Goal: Task Accomplishment & Management: Manage account settings

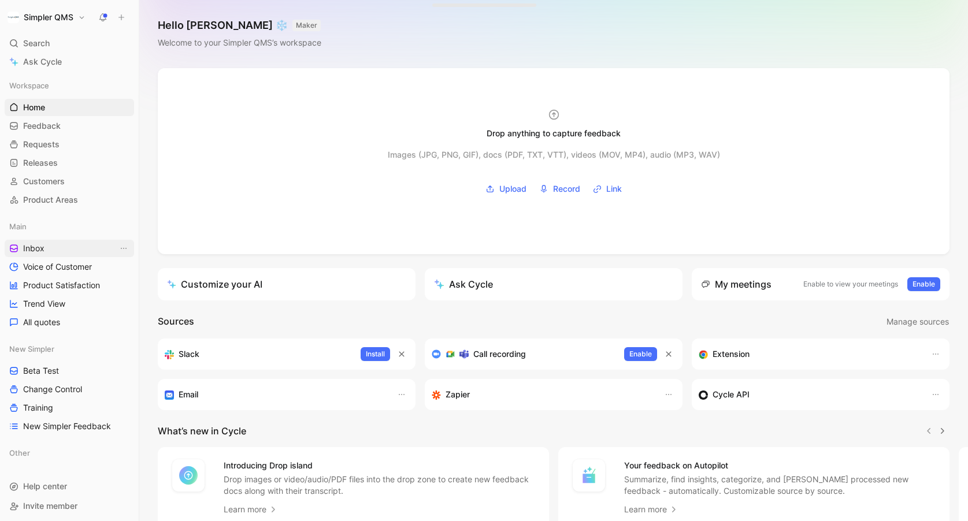
click at [38, 255] on link "Inbox" at bounding box center [69, 248] width 129 height 17
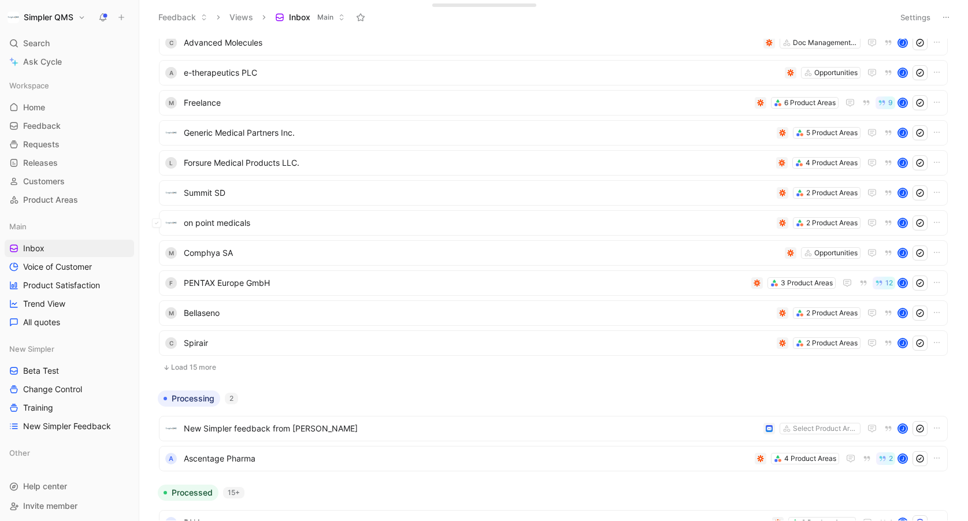
scroll to position [153, 0]
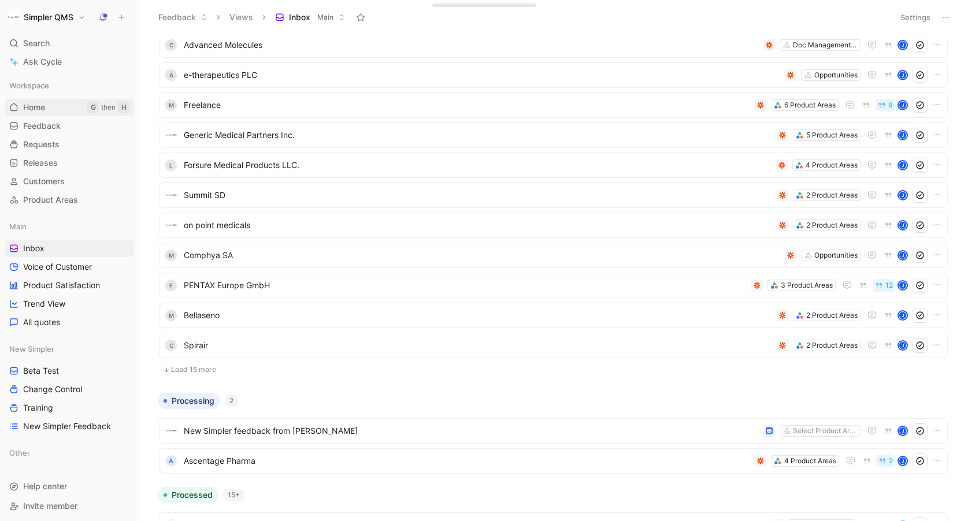
click at [35, 107] on span "Home" at bounding box center [34, 108] width 22 height 12
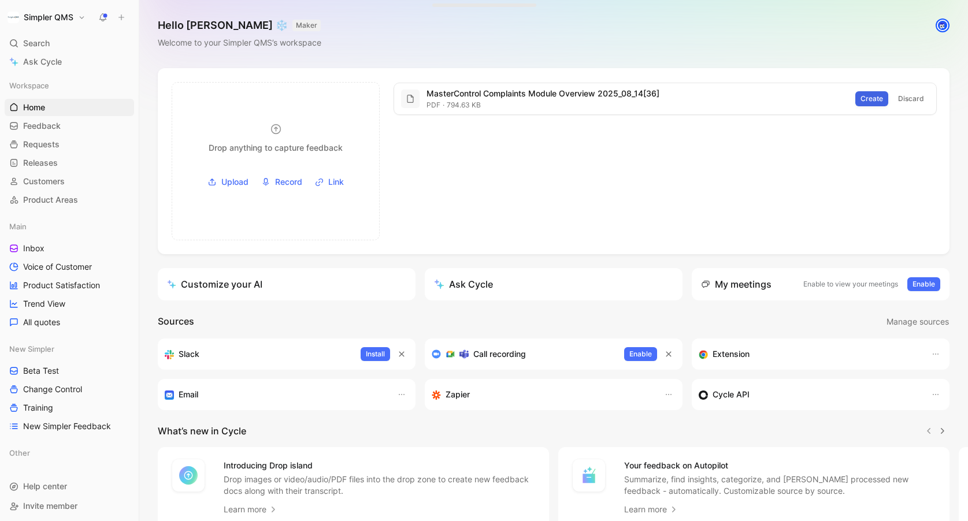
click at [870, 95] on span "Create" at bounding box center [871, 99] width 23 height 12
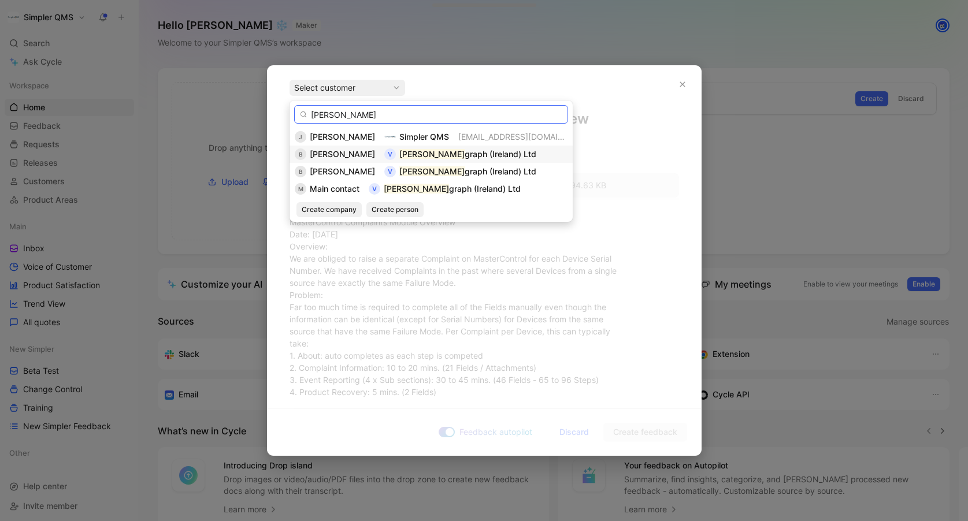
type input "[PERSON_NAME]"
click at [465, 154] on span "graph (Ireland) Ltd" at bounding box center [501, 154] width 72 height 10
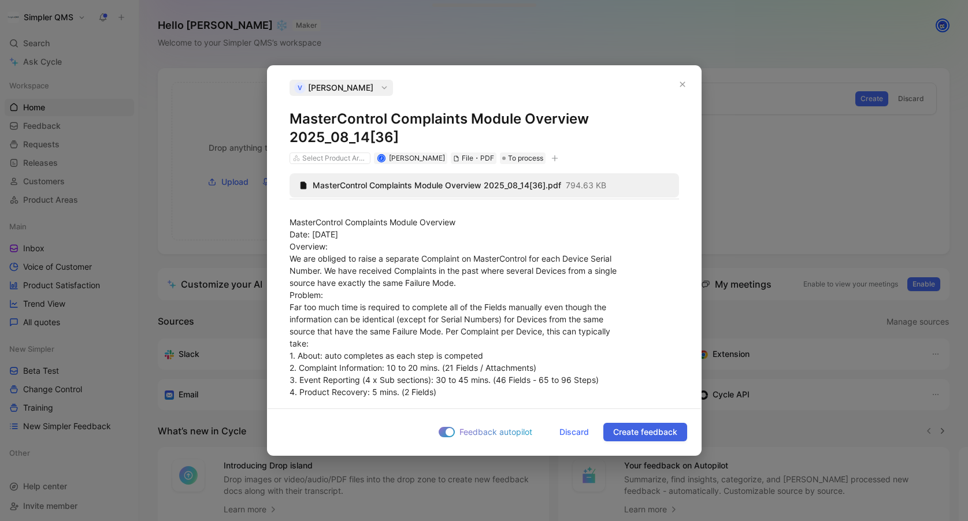
click at [649, 438] on span "Create feedback" at bounding box center [645, 432] width 64 height 14
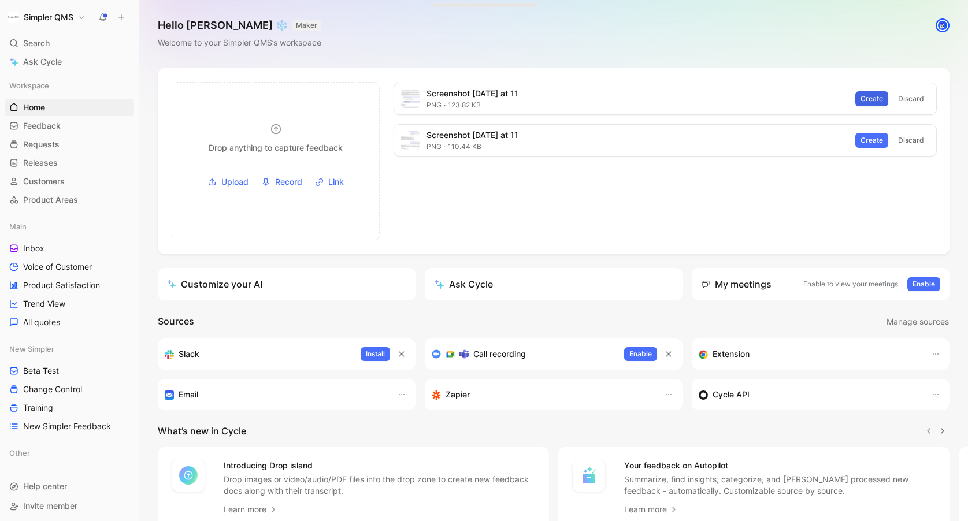
click at [875, 98] on span "Create" at bounding box center [871, 99] width 23 height 12
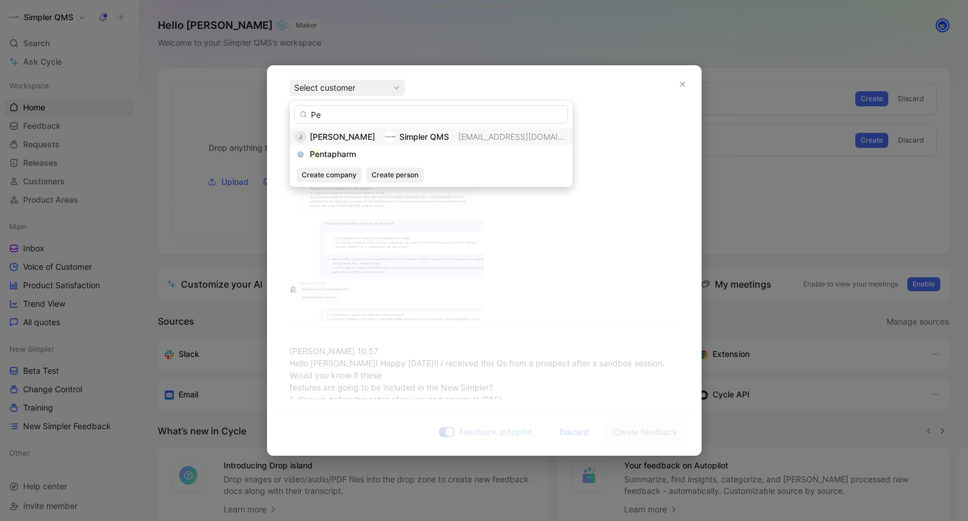
type input "P"
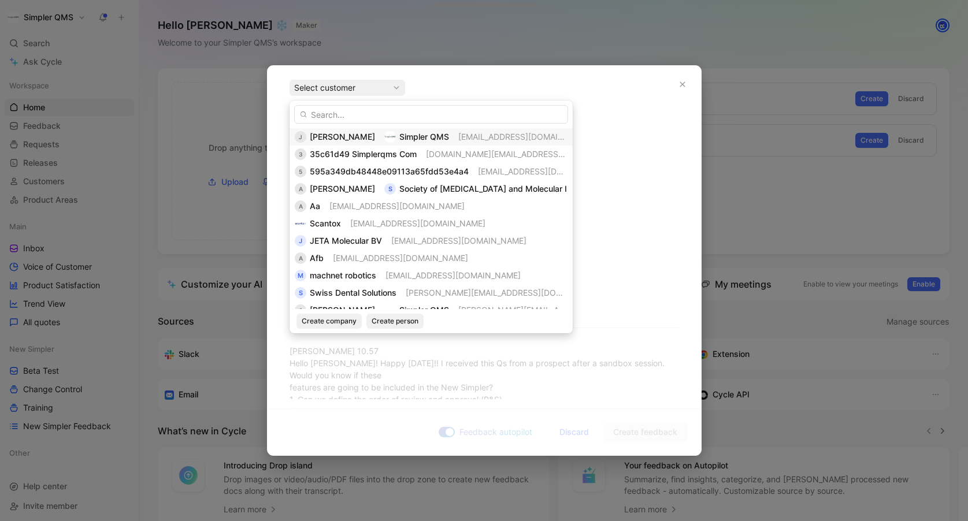
type input "P"
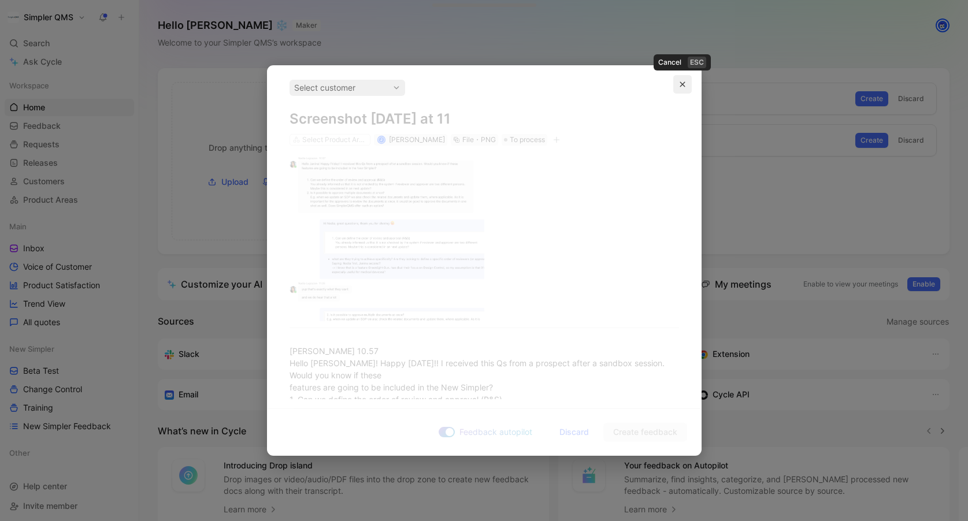
click at [679, 84] on icon "button" at bounding box center [682, 84] width 7 height 7
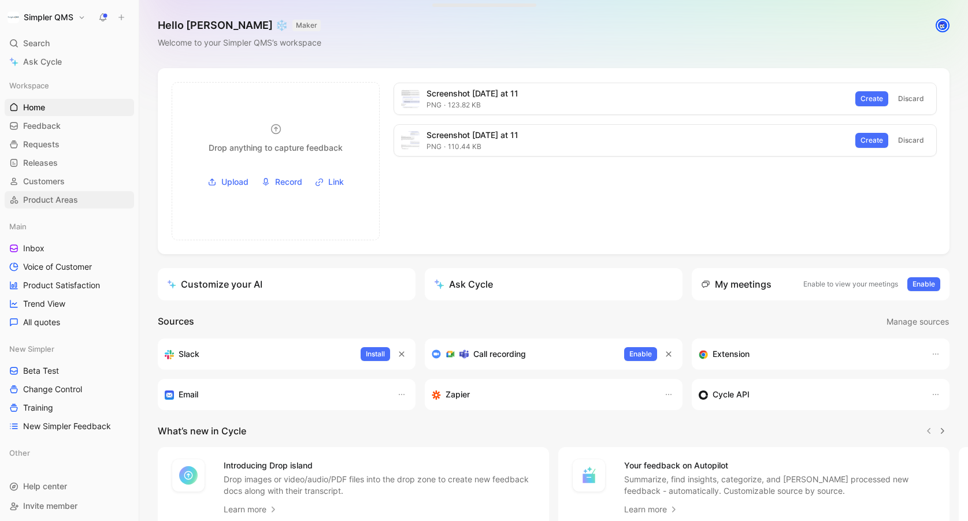
click at [46, 245] on link "Inbox" at bounding box center [69, 248] width 129 height 17
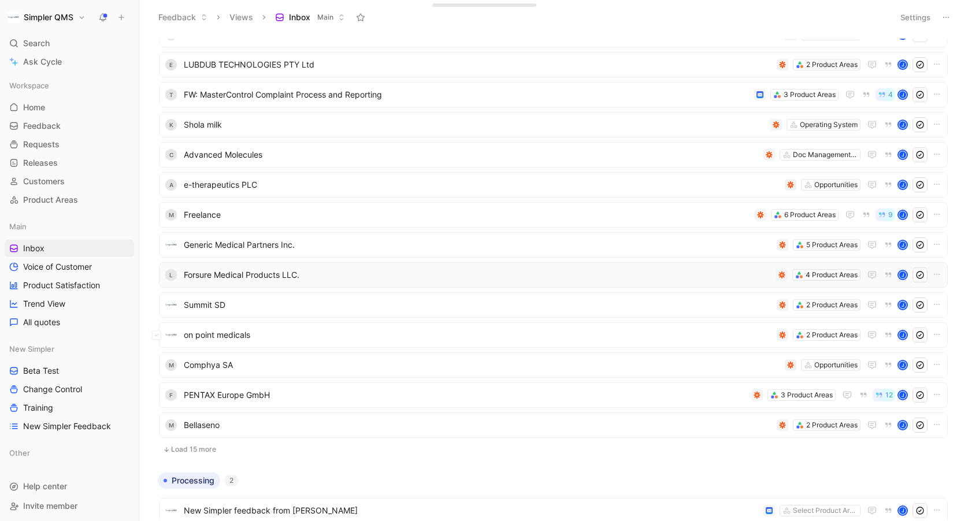
scroll to position [74, 0]
click at [261, 393] on span "PENTAX Europe GmbH" at bounding box center [465, 394] width 563 height 14
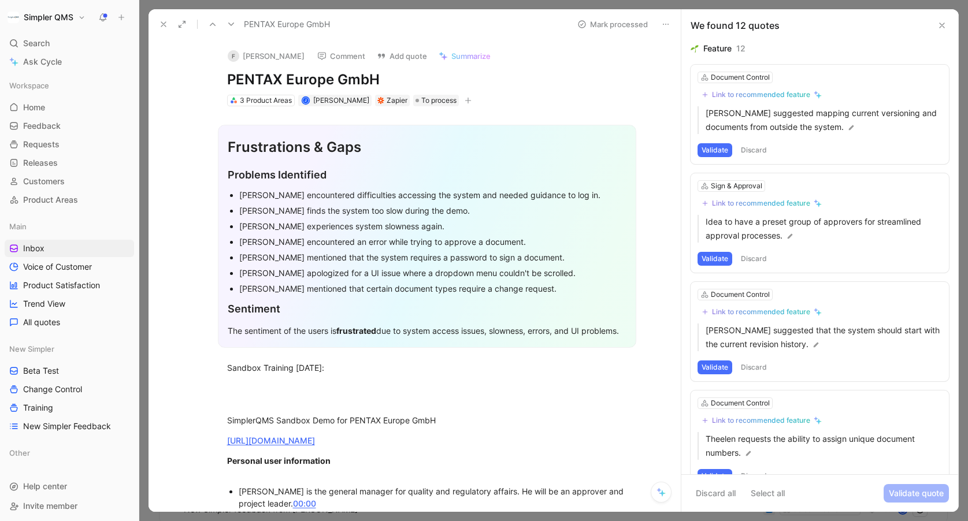
drag, startPoint x: 381, startPoint y: 77, endPoint x: 215, endPoint y: 73, distance: 166.5
click at [215, 73] on div "F [PERSON_NAME] Comment Add quote Summarize PENTAX Europe GmbH 3 Product Areas …" at bounding box center [427, 73] width 444 height 68
copy h1 "PENTAX Europe GmbH"
click at [209, 110] on button "Open" at bounding box center [201, 111] width 42 height 16
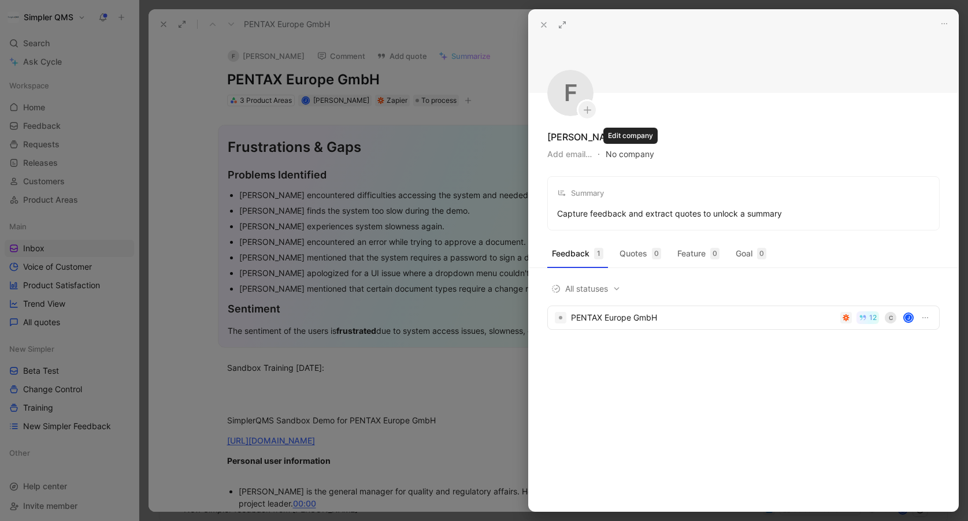
click at [641, 157] on button "No company" at bounding box center [630, 154] width 49 height 16
type input "PENTAX Europe GmbH"
click at [675, 204] on span "PENTAX Europe GmbH" at bounding box center [686, 201] width 91 height 14
click at [540, 25] on icon at bounding box center [543, 24] width 9 height 9
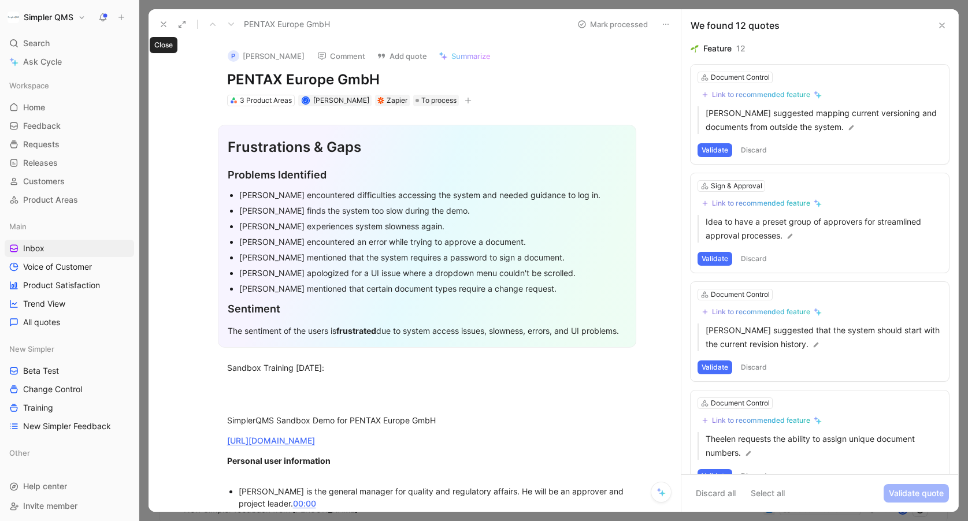
click at [165, 17] on button at bounding box center [163, 24] width 16 height 16
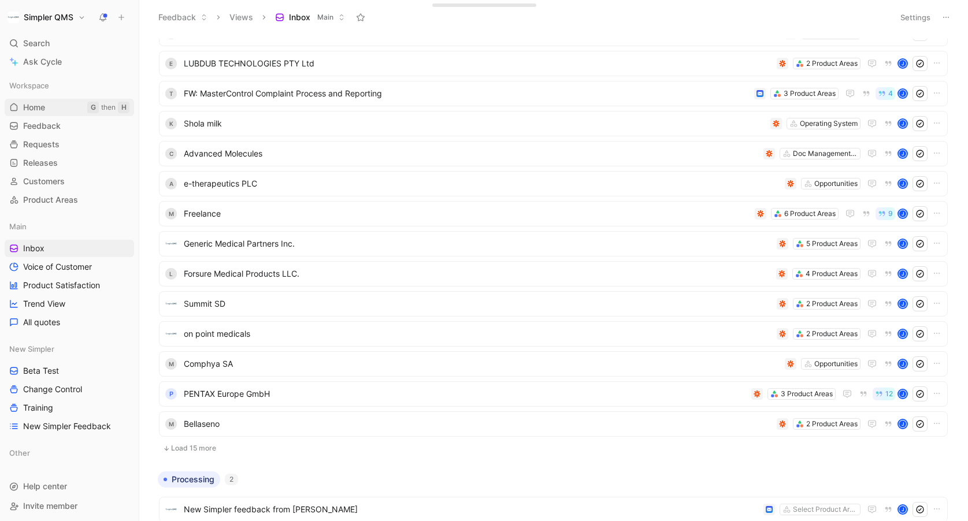
click at [50, 108] on link "Home G then H" at bounding box center [69, 107] width 129 height 17
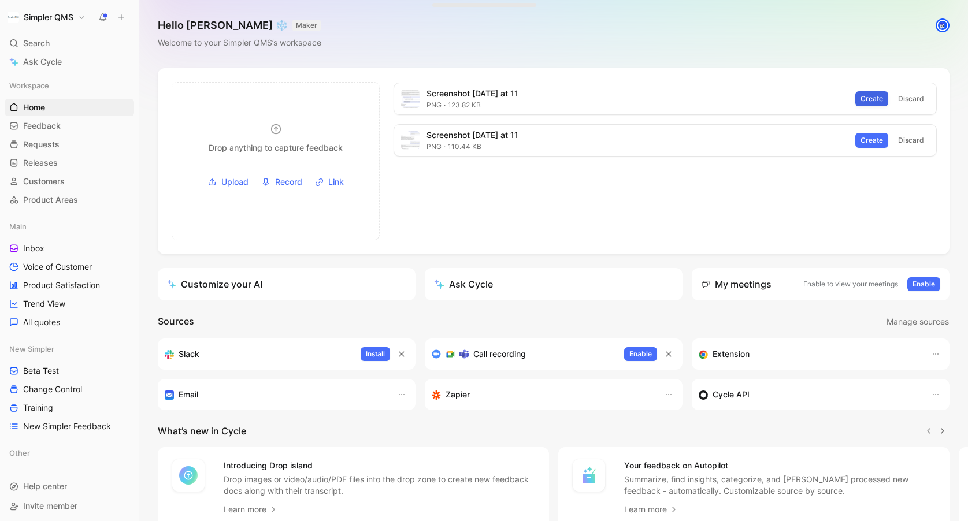
click at [872, 101] on span "Create" at bounding box center [871, 99] width 23 height 12
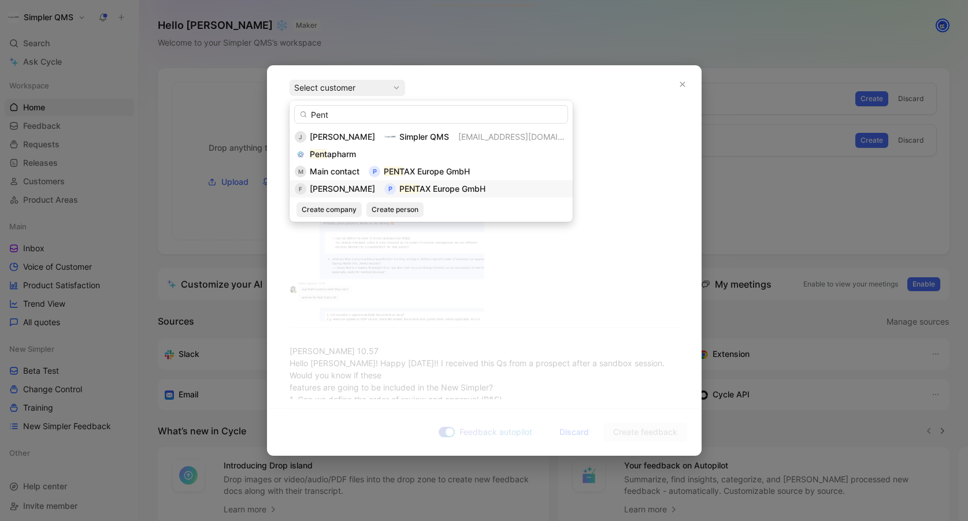
type input "Pent"
click at [364, 186] on span "[PERSON_NAME]" at bounding box center [342, 189] width 65 height 10
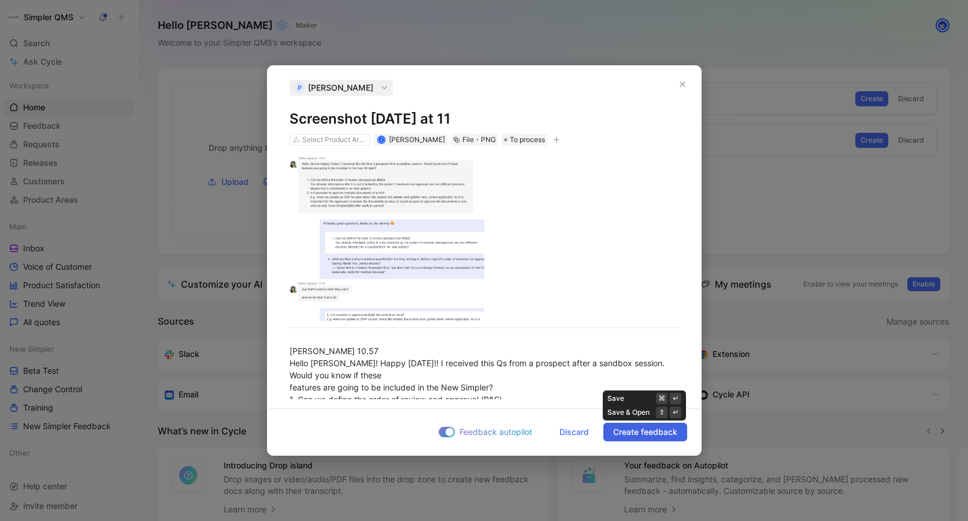
click at [642, 432] on span "Create feedback" at bounding box center [645, 432] width 64 height 14
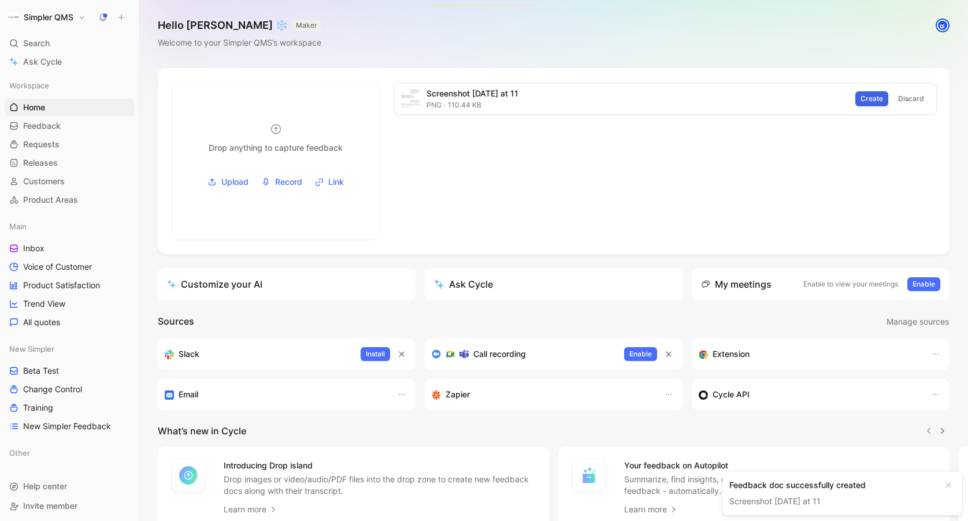
click at [877, 97] on span "Create" at bounding box center [871, 99] width 23 height 12
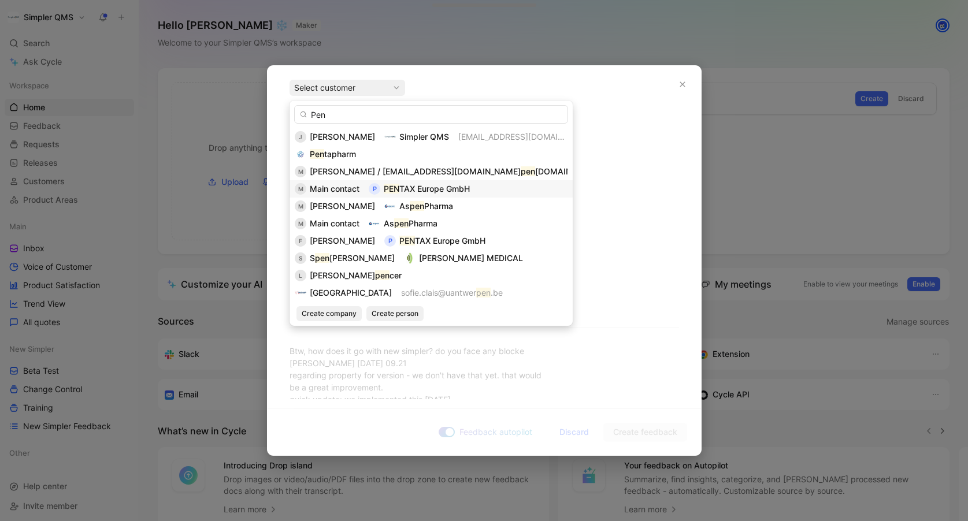
type input "Pen"
click at [452, 187] on span "TAX Europe GmbH" at bounding box center [434, 189] width 70 height 10
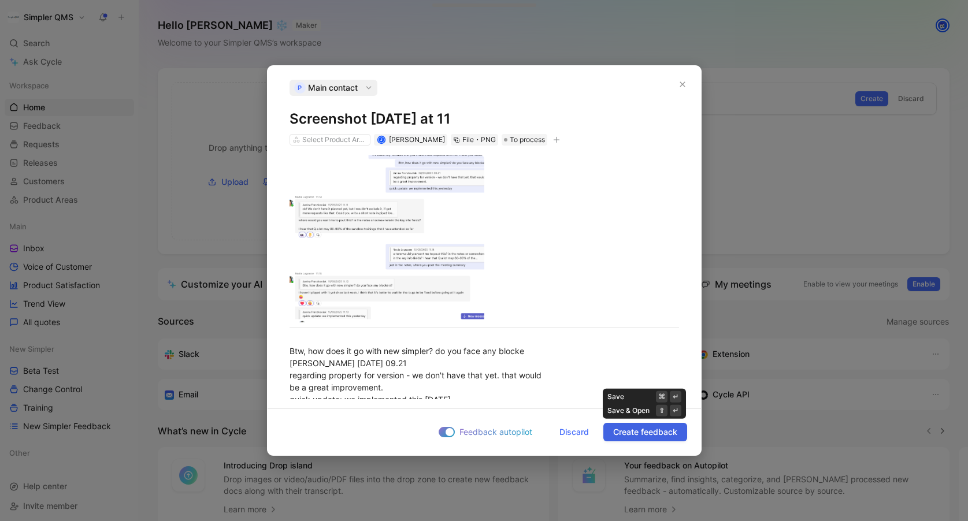
click at [640, 434] on span "Create feedback" at bounding box center [645, 432] width 64 height 14
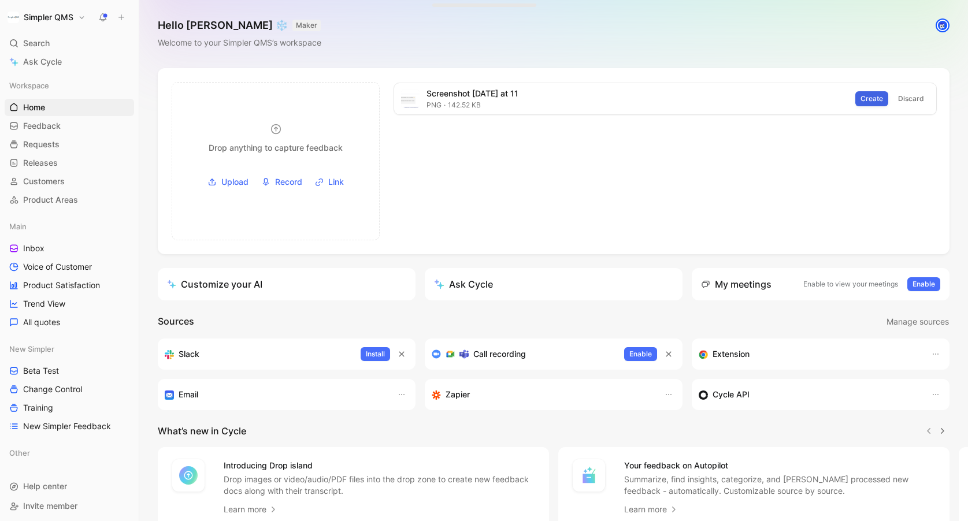
click at [871, 98] on span "Create" at bounding box center [871, 99] width 23 height 12
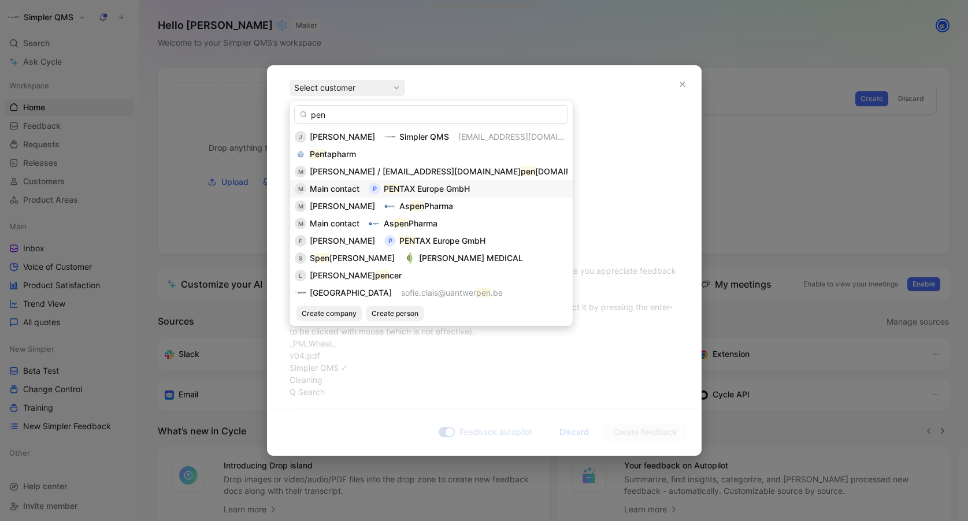
type input "pen"
click at [436, 189] on span "TAX Europe GmbH" at bounding box center [434, 189] width 70 height 10
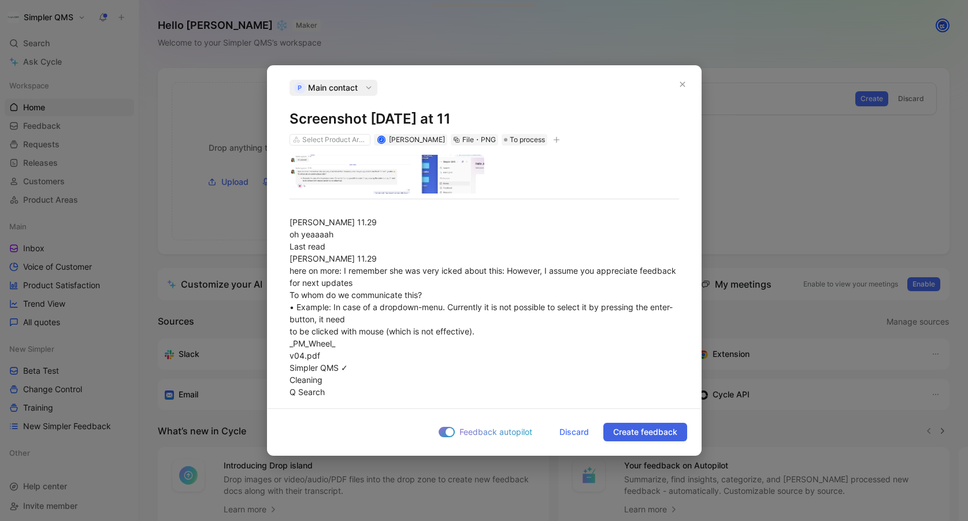
click at [641, 434] on span "Create feedback" at bounding box center [645, 432] width 64 height 14
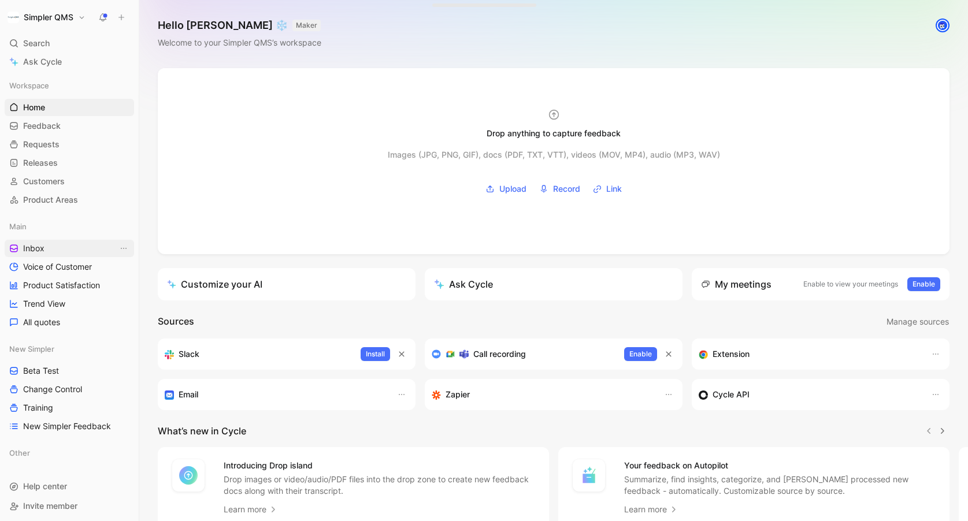
click at [35, 243] on span "Inbox" at bounding box center [33, 249] width 21 height 12
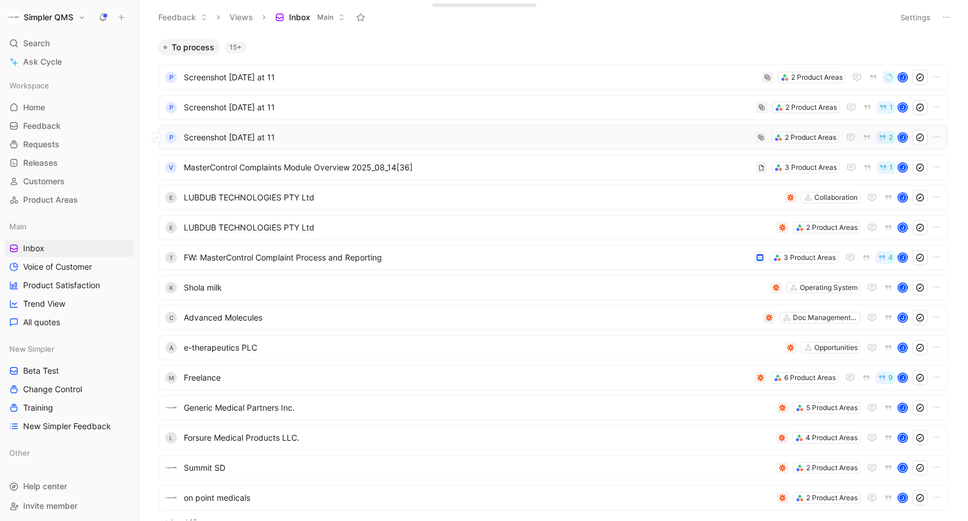
click at [332, 134] on span "Screenshot [DATE] at 11" at bounding box center [467, 138] width 567 height 14
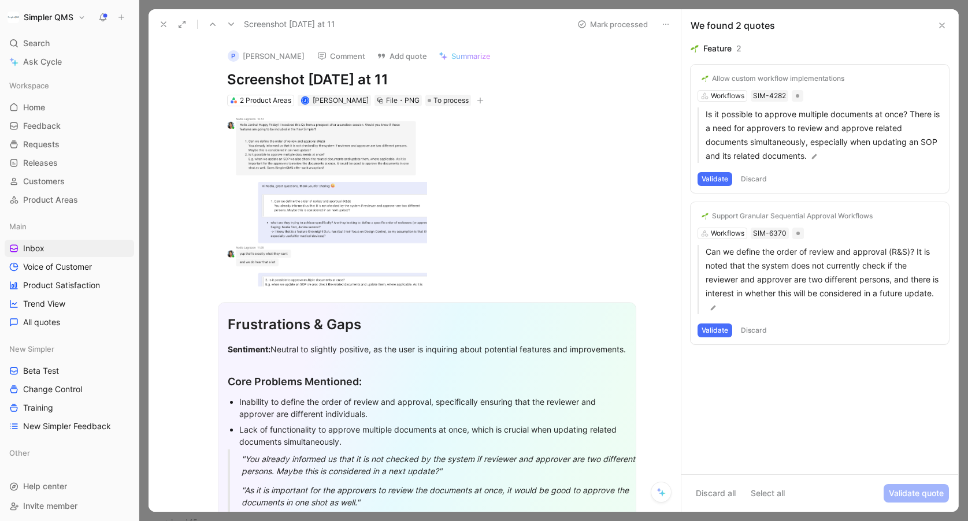
click at [163, 22] on icon at bounding box center [163, 24] width 9 height 9
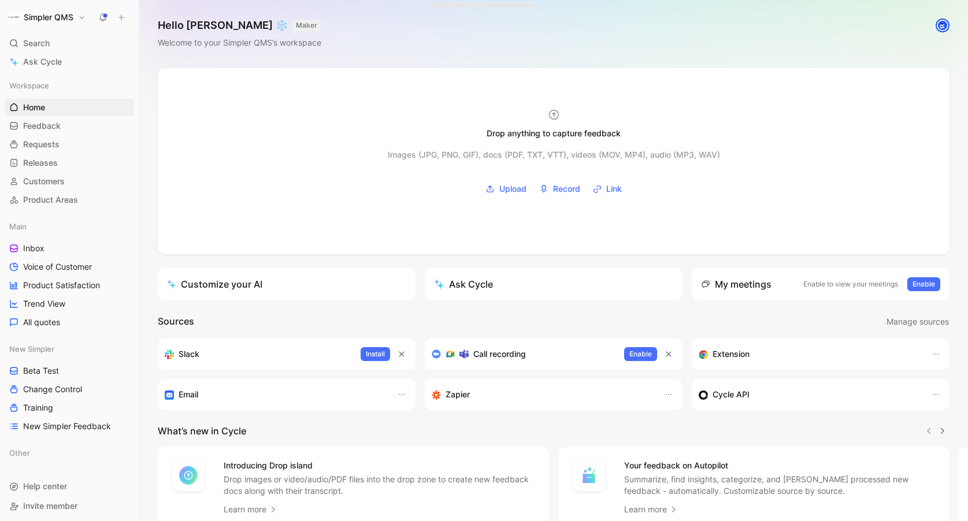
click at [58, 16] on h1 "Simpler QMS" at bounding box center [49, 17] width 50 height 10
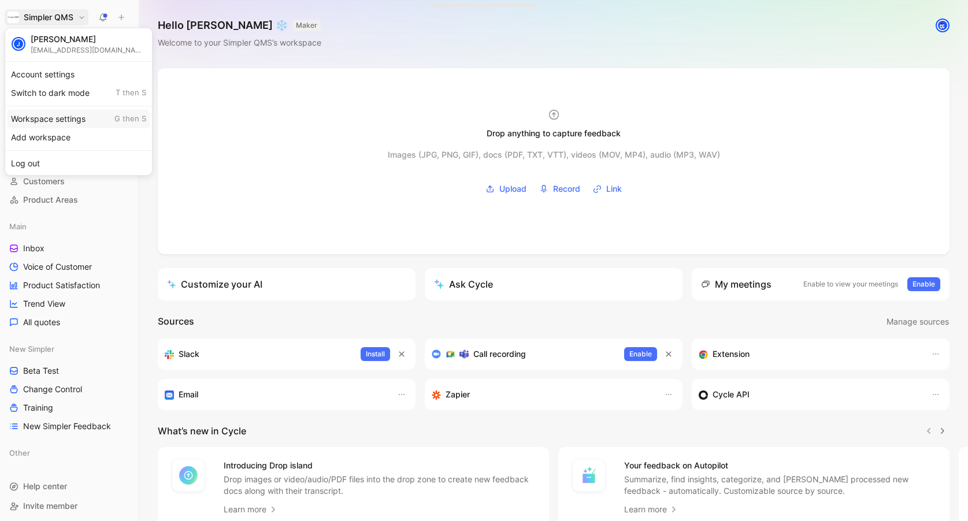
click at [54, 119] on div "Workspace settings G then S" at bounding box center [79, 119] width 142 height 18
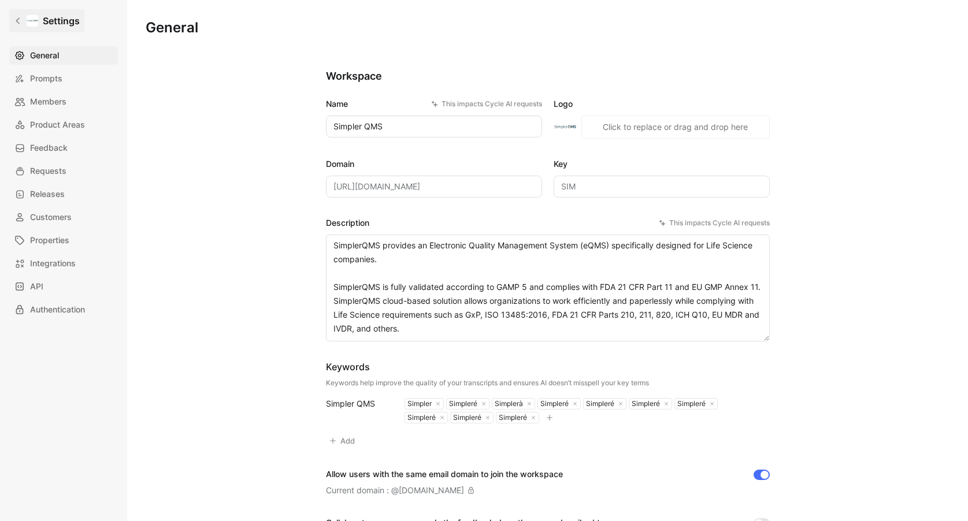
click at [16, 17] on icon at bounding box center [18, 21] width 8 height 8
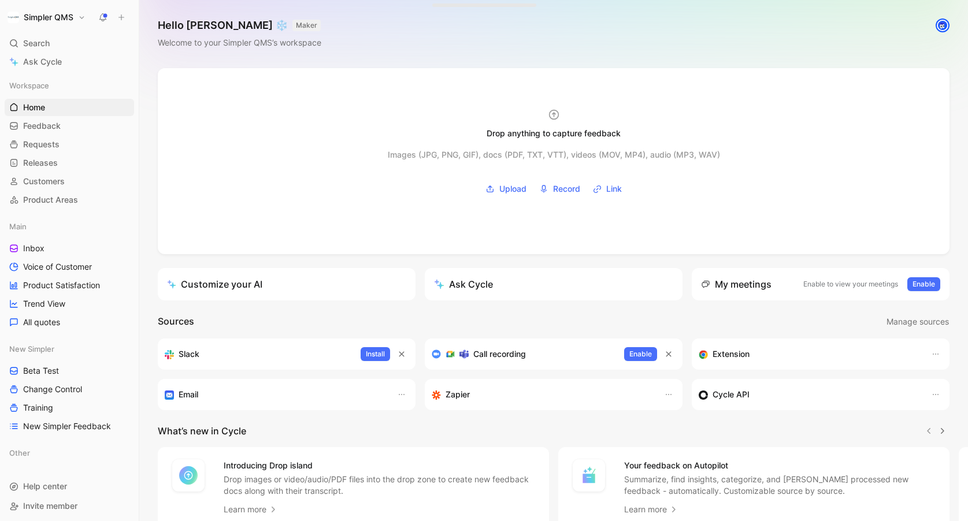
click at [61, 16] on h1 "Simpler QMS" at bounding box center [49, 17] width 50 height 10
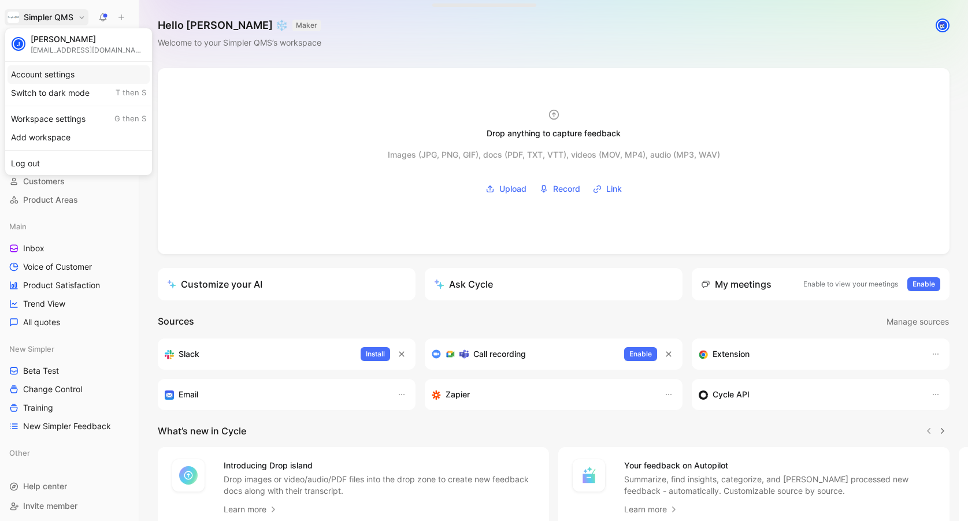
click at [62, 76] on div "Account settings" at bounding box center [79, 74] width 142 height 18
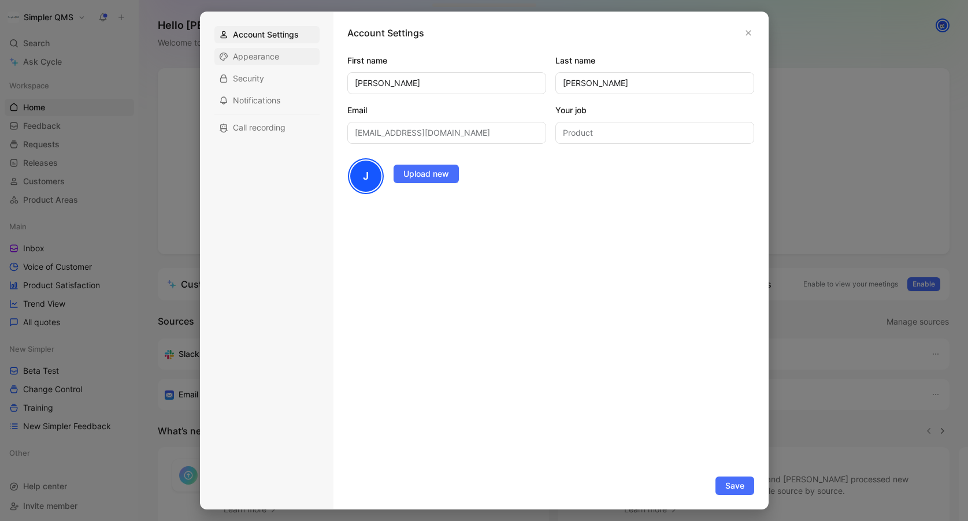
click at [269, 51] on span "Appearance" at bounding box center [256, 57] width 46 height 12
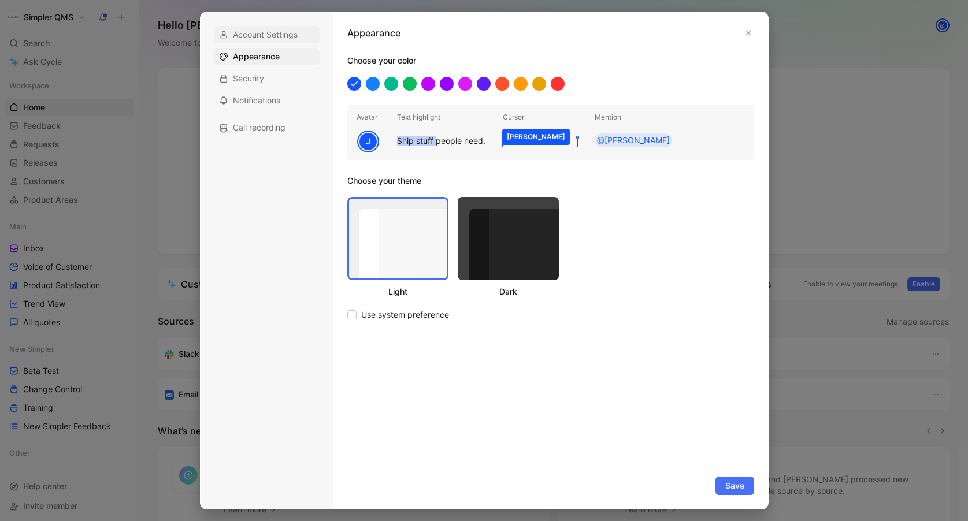
click at [275, 33] on span "Account Settings" at bounding box center [265, 35] width 65 height 12
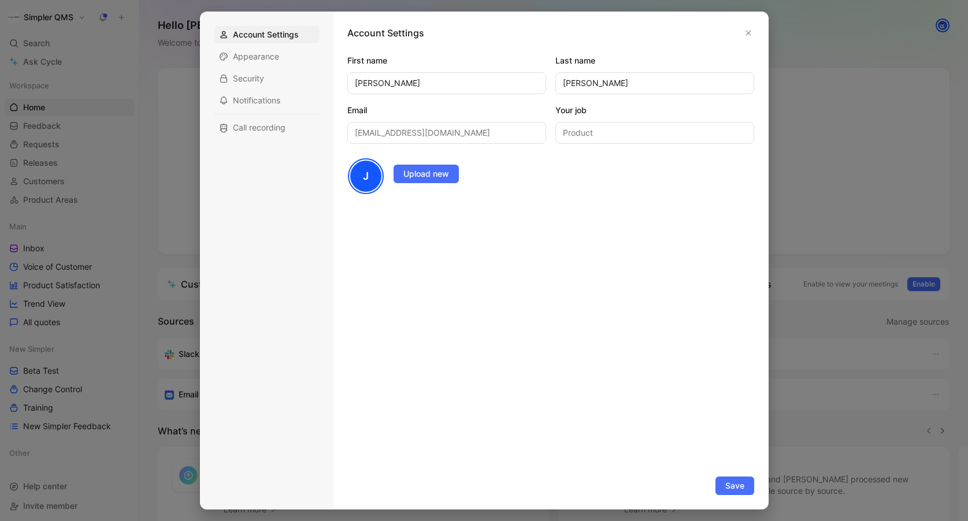
click at [53, 16] on div at bounding box center [484, 260] width 968 height 521
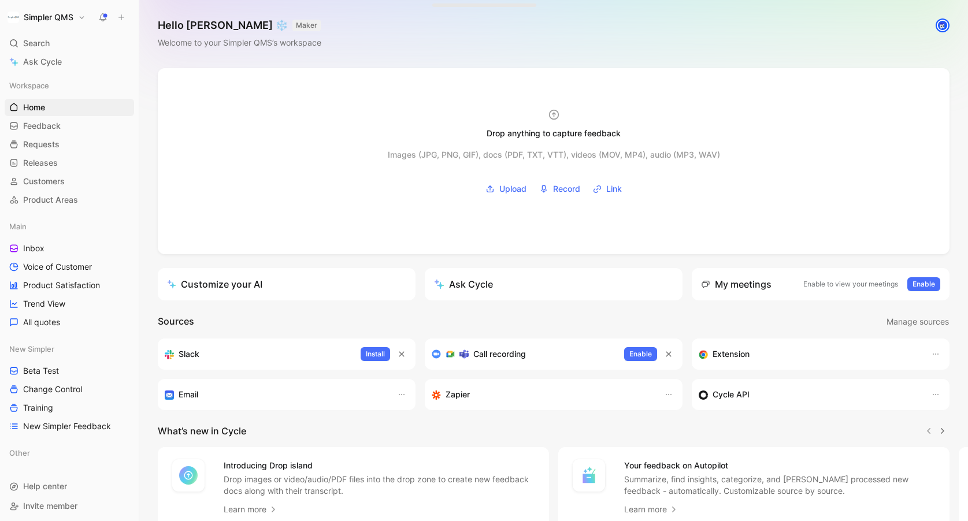
click at [54, 16] on h1 "Simpler QMS" at bounding box center [49, 17] width 50 height 10
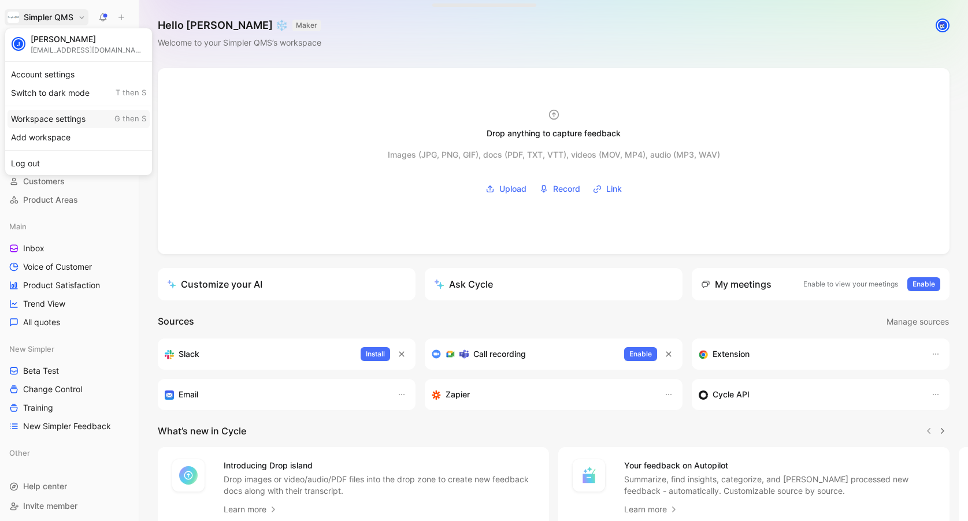
click at [61, 118] on div "Workspace settings G then S" at bounding box center [79, 119] width 142 height 18
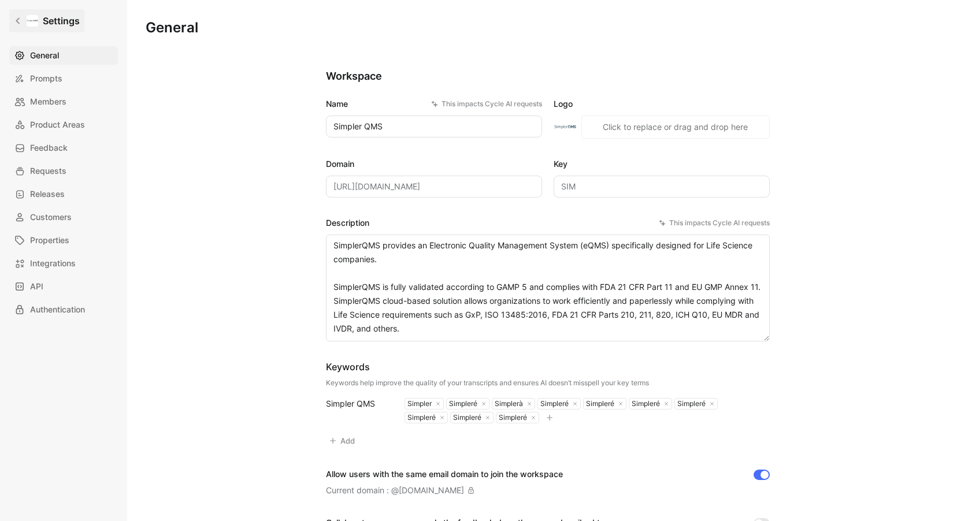
click at [18, 18] on icon at bounding box center [18, 21] width 4 height 6
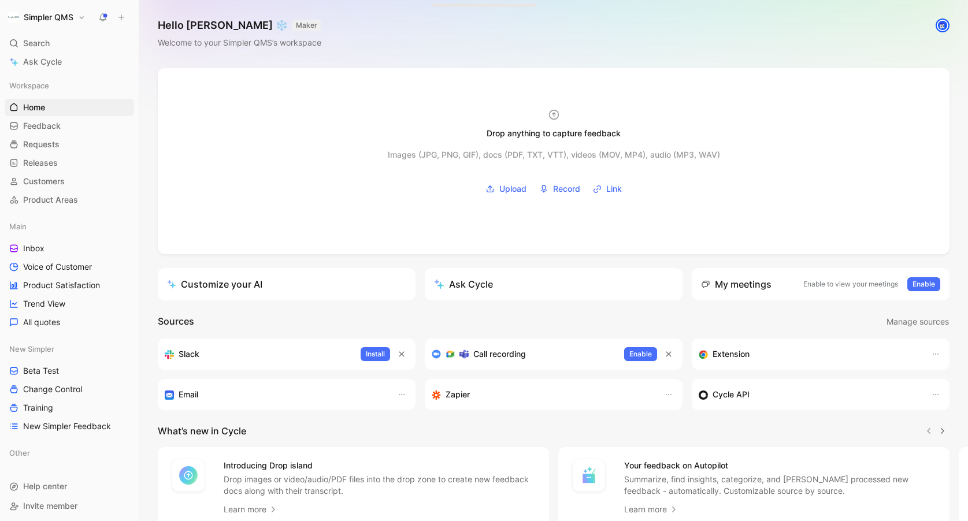
click at [76, 15] on button "Simpler QMS" at bounding box center [47, 17] width 84 height 16
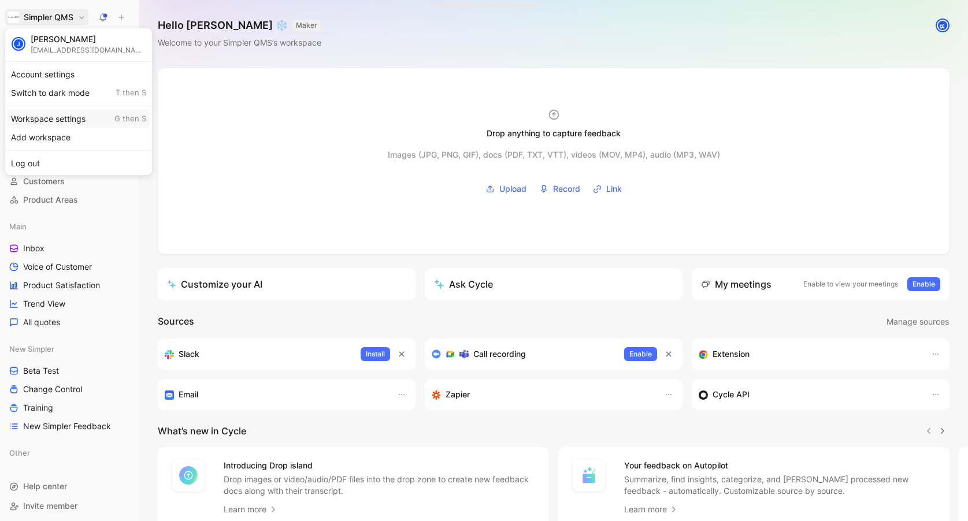
click at [62, 121] on div "Workspace settings G then S" at bounding box center [79, 119] width 142 height 18
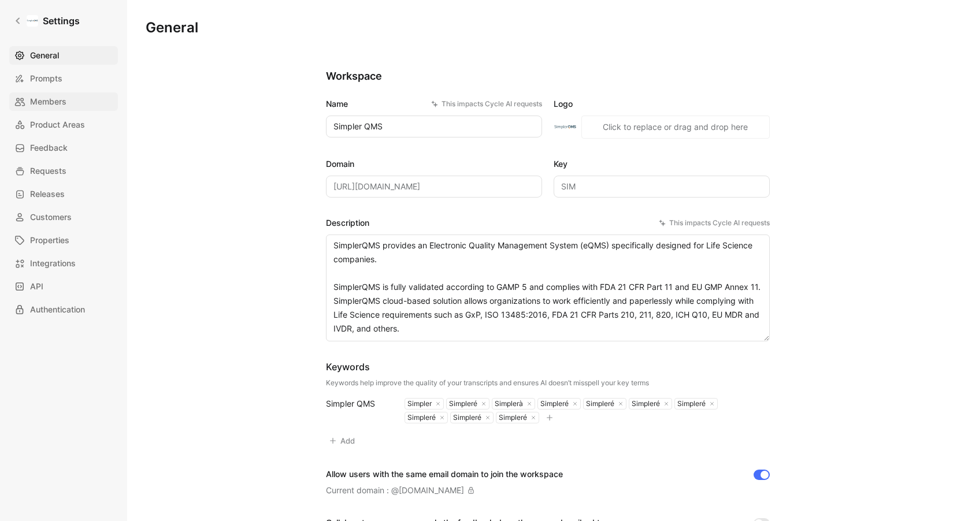
click at [46, 100] on span "Members" at bounding box center [48, 102] width 36 height 14
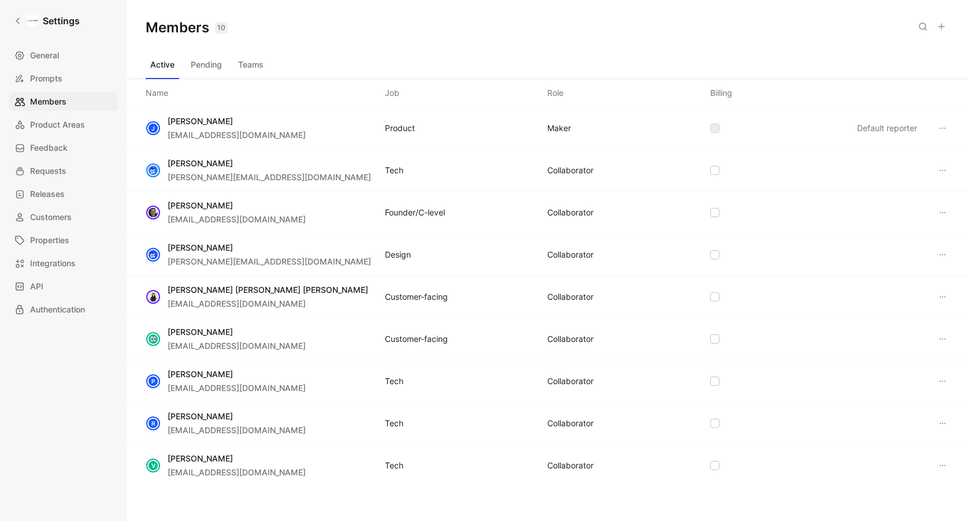
click at [253, 69] on button "Teams" at bounding box center [250, 64] width 35 height 18
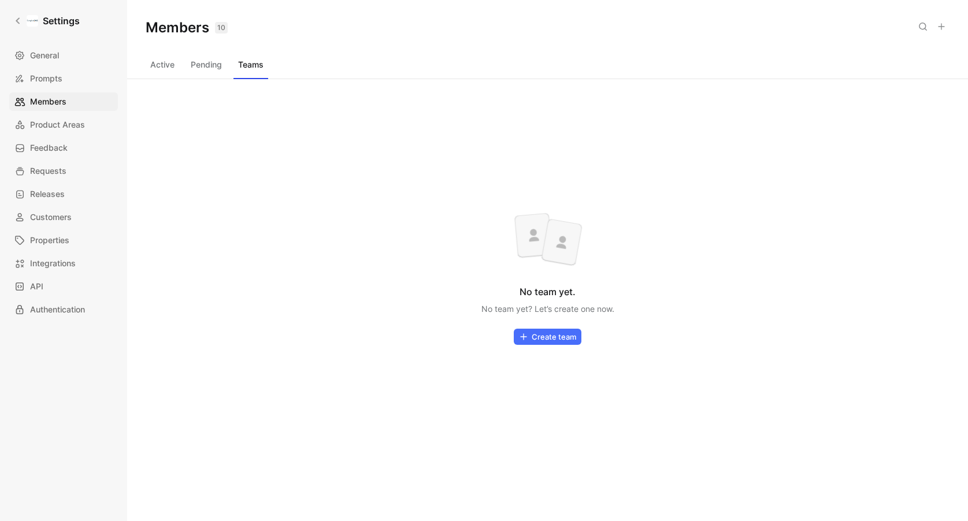
click at [206, 66] on button "Pending" at bounding box center [206, 64] width 40 height 18
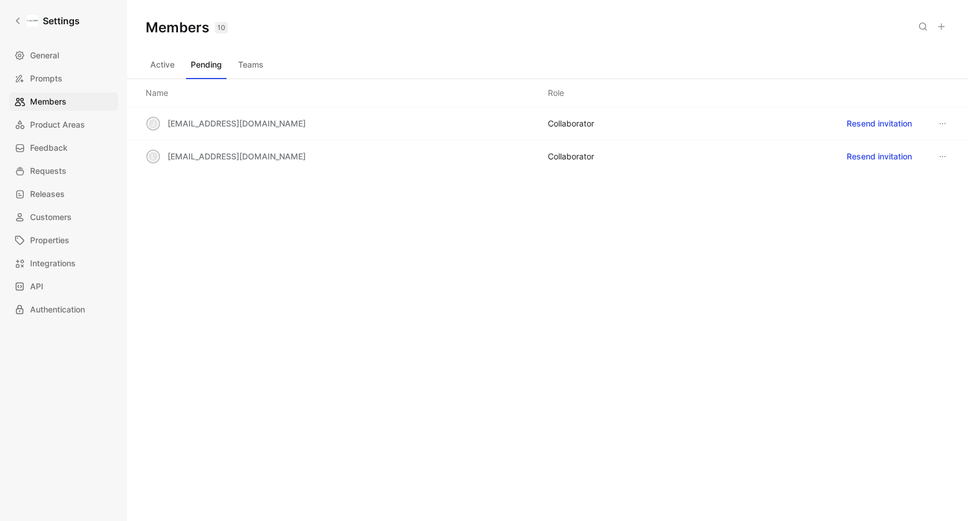
click at [164, 64] on button "Active" at bounding box center [163, 64] width 34 height 18
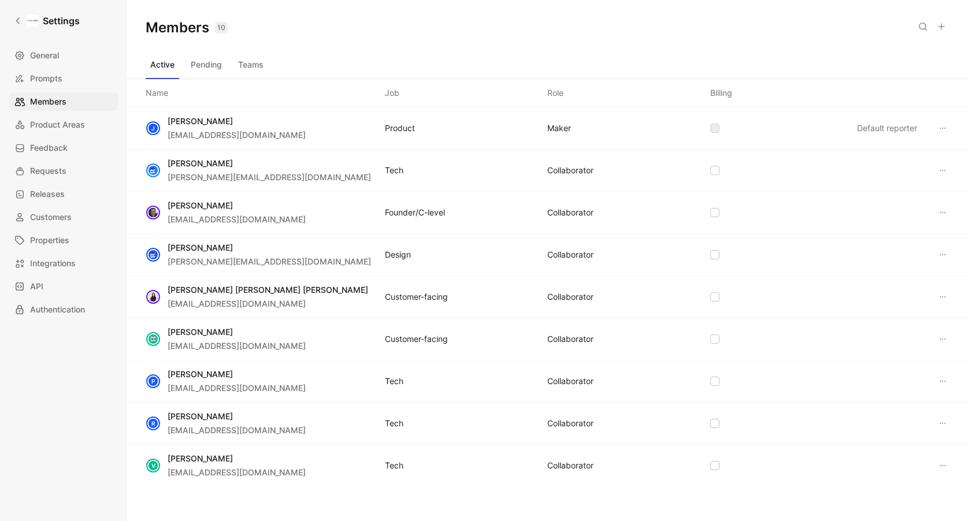
click at [250, 65] on button "Teams" at bounding box center [250, 64] width 35 height 18
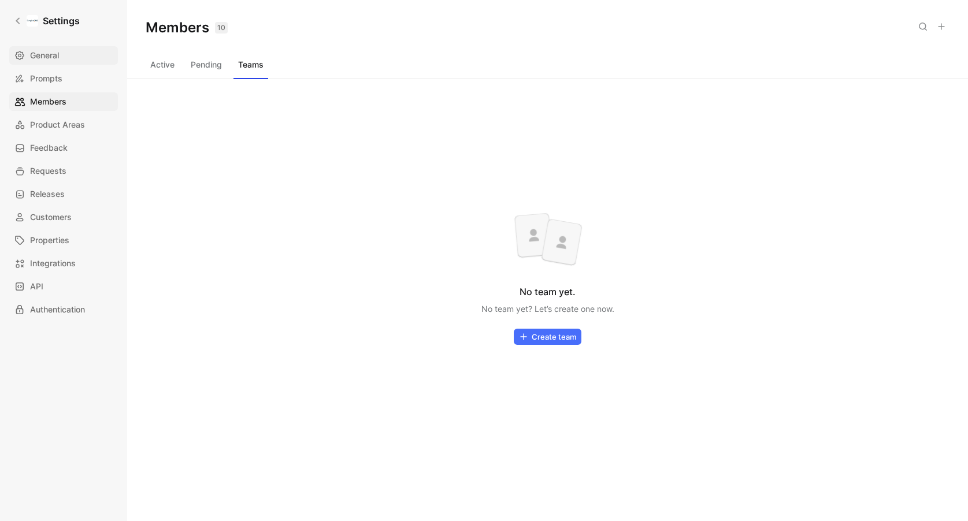
click at [42, 54] on span "General" at bounding box center [44, 56] width 29 height 14
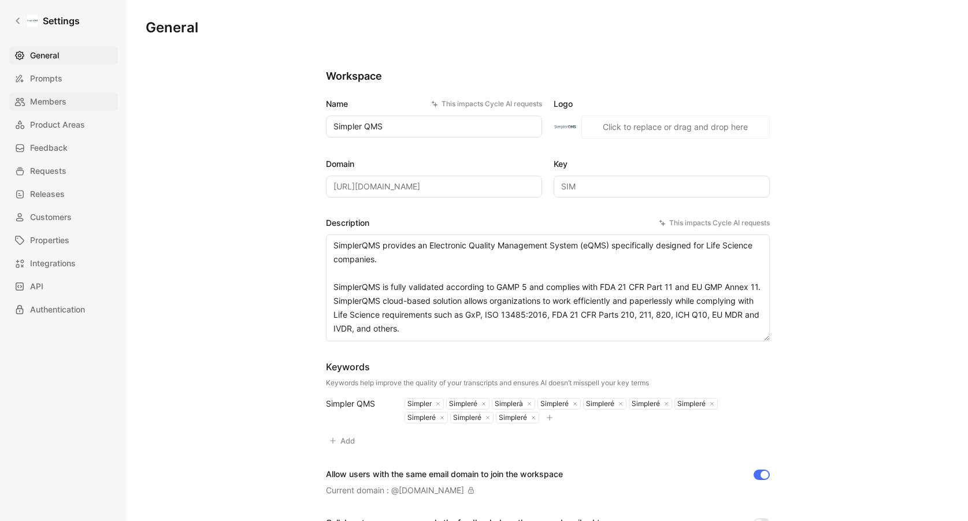
click at [57, 99] on span "Members" at bounding box center [48, 102] width 36 height 14
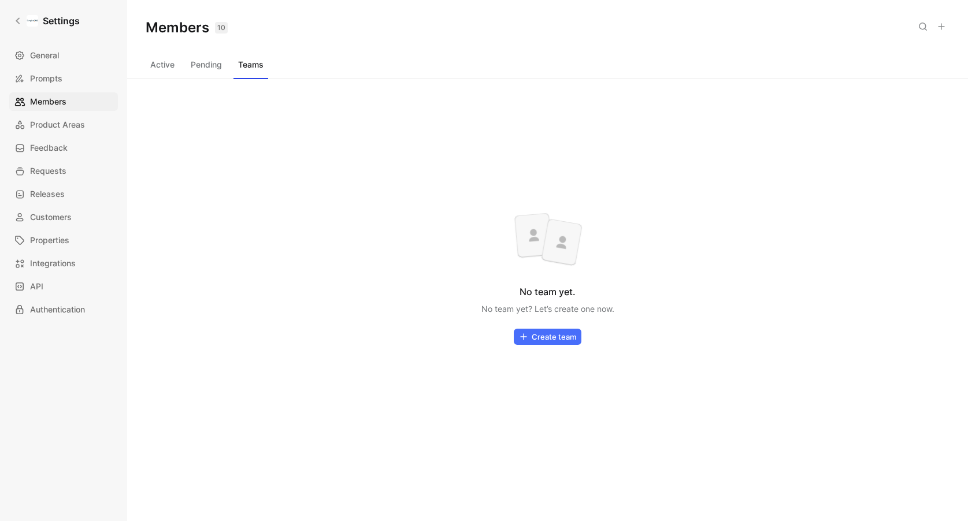
click at [153, 64] on button "Active" at bounding box center [163, 64] width 34 height 18
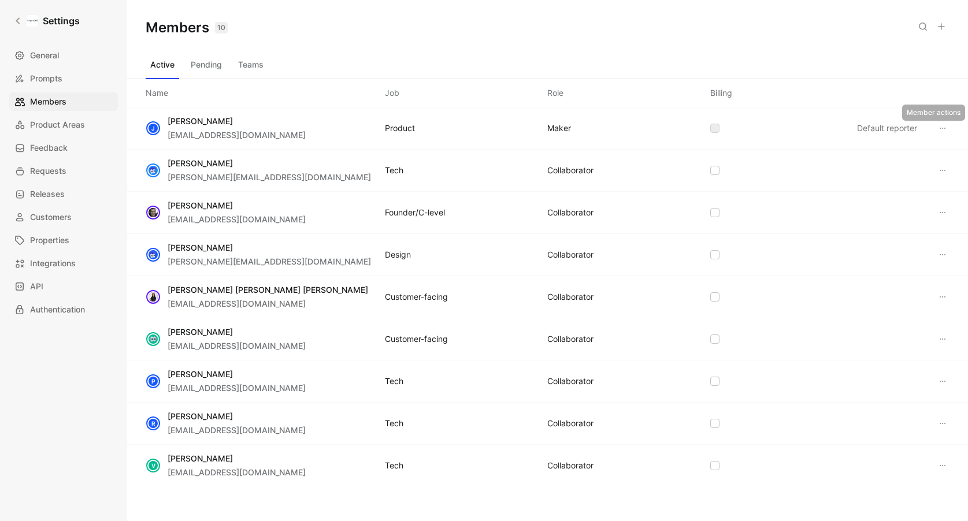
click at [940, 126] on icon at bounding box center [942, 128] width 9 height 9
click at [17, 20] on icon at bounding box center [18, 21] width 4 height 6
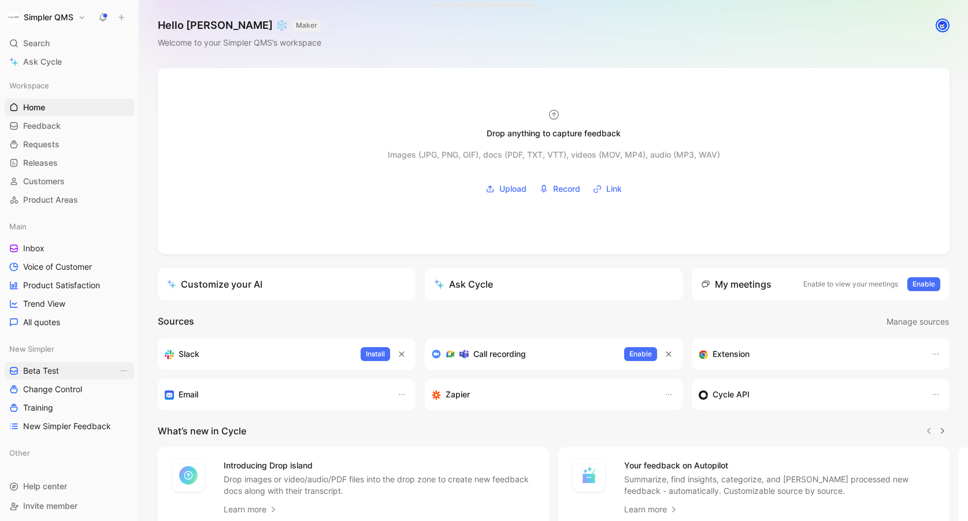
scroll to position [3, 0]
click at [38, 452] on icon at bounding box center [38, 450] width 8 height 8
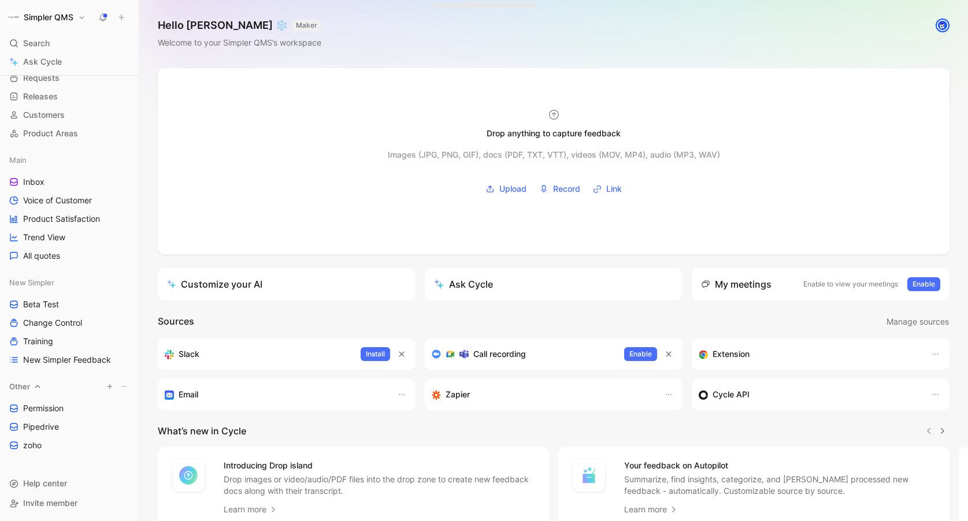
click at [34, 386] on icon at bounding box center [38, 386] width 8 height 8
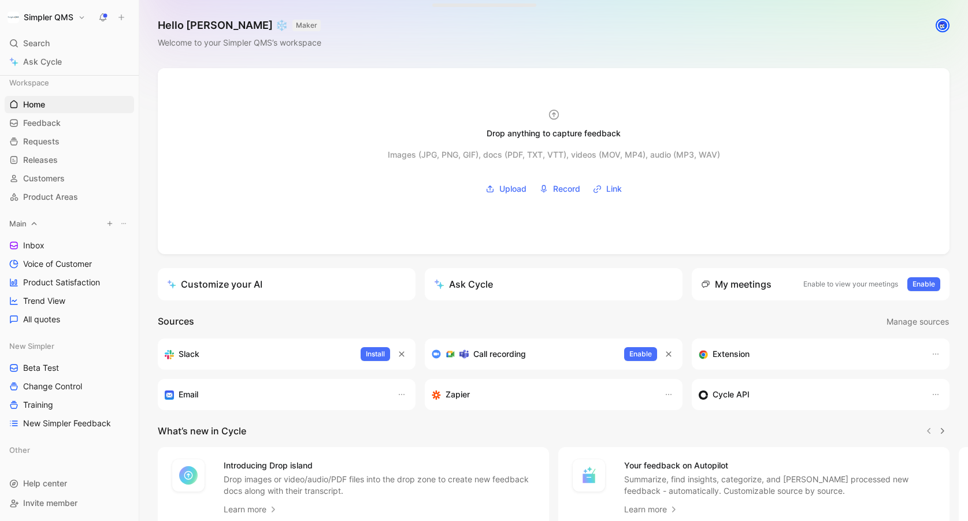
scroll to position [0, 0]
click at [64, 18] on h1 "Simpler QMS" at bounding box center [49, 17] width 50 height 10
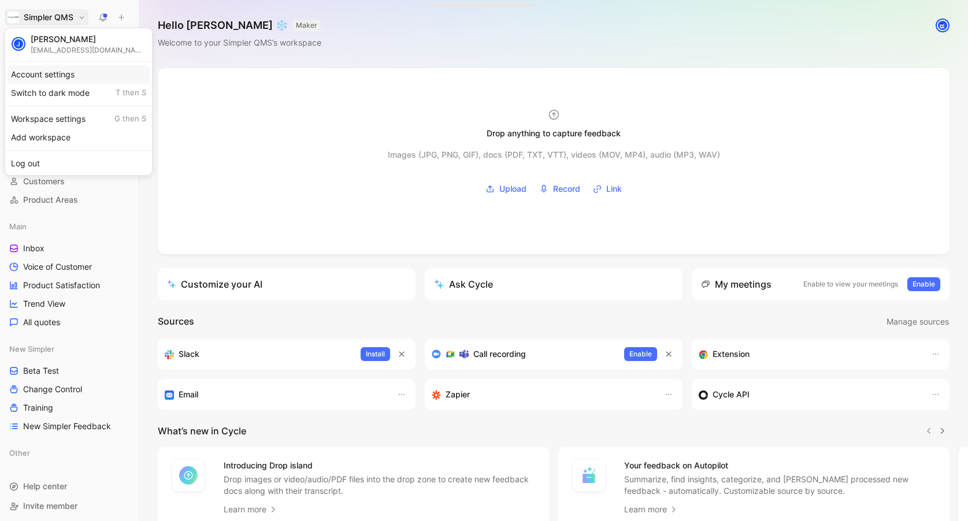
click at [57, 74] on div "Account settings" at bounding box center [79, 74] width 142 height 18
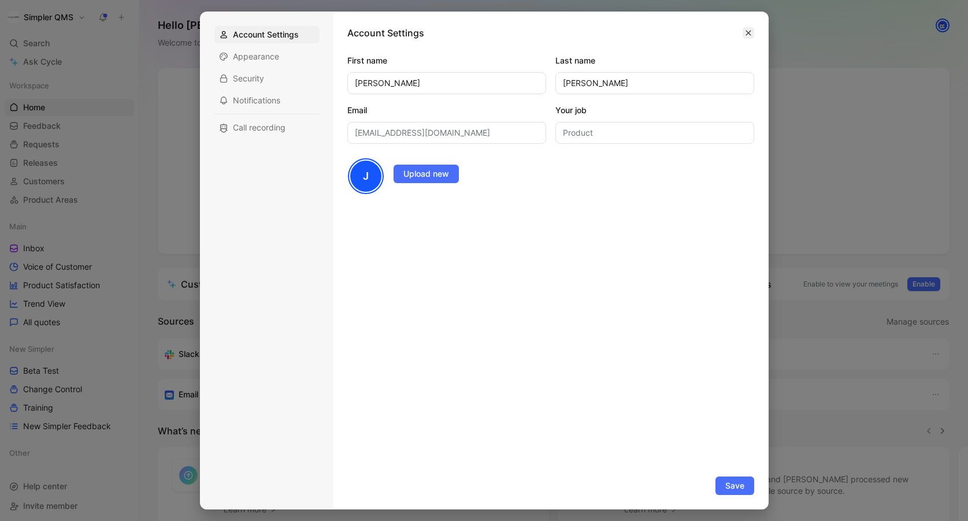
click at [747, 34] on icon "button" at bounding box center [747, 33] width 5 height 5
